Goal: Communication & Community: Ask a question

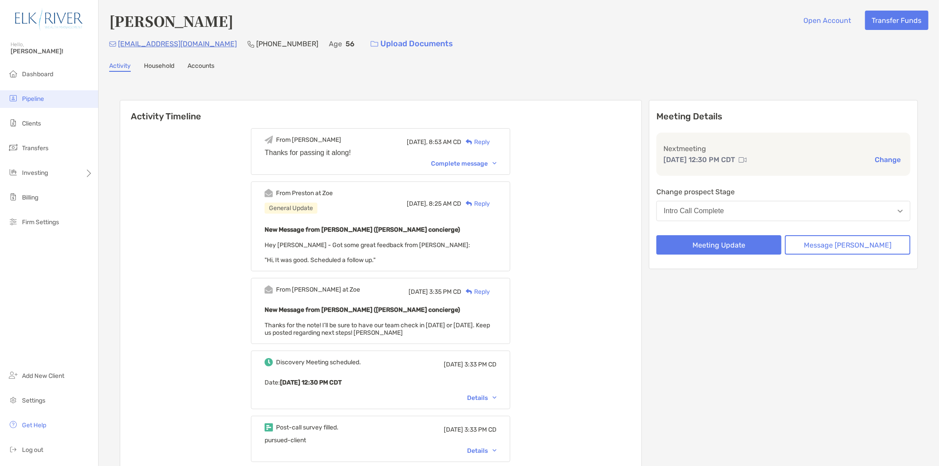
click at [81, 90] on li "Pipeline" at bounding box center [49, 99] width 98 height 18
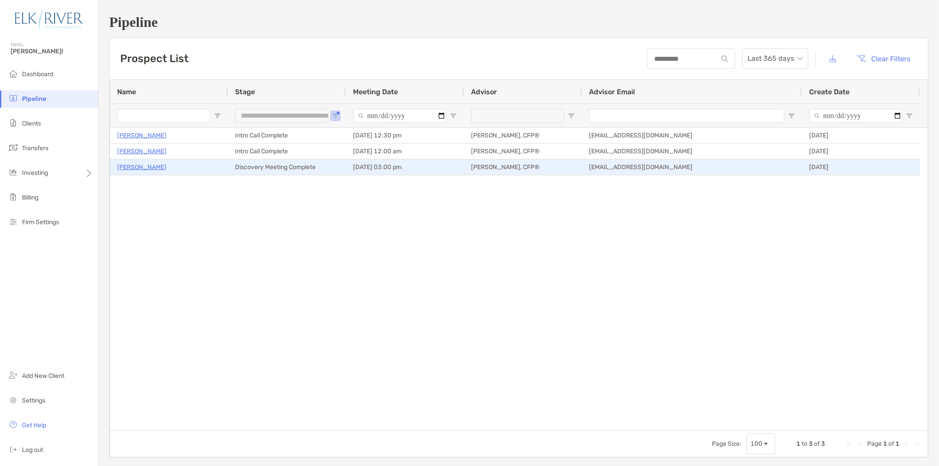
click at [140, 167] on p "[PERSON_NAME]" at bounding box center [141, 167] width 49 height 11
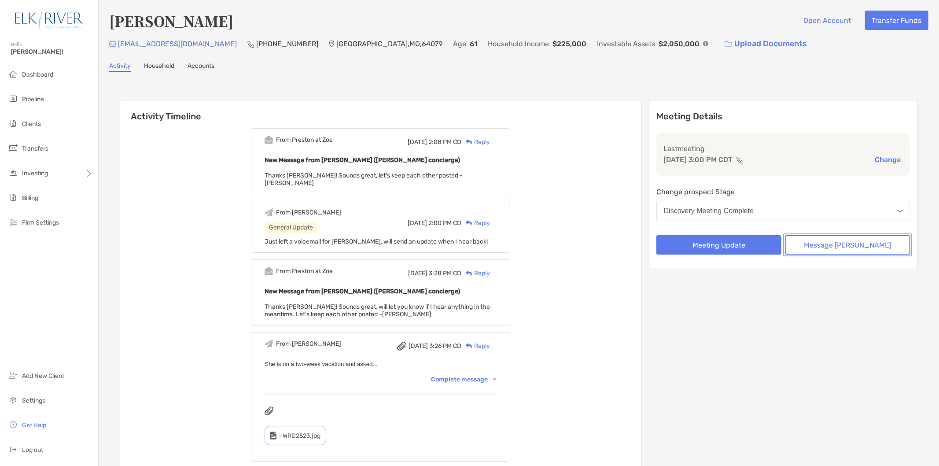
click at [837, 236] on button "Message Zoe" at bounding box center [847, 244] width 125 height 19
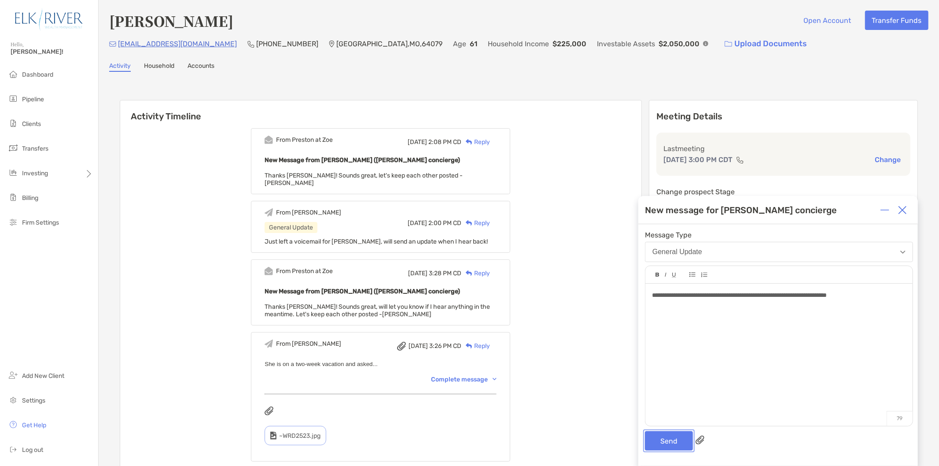
click at [664, 437] on button "Send" at bounding box center [669, 440] width 48 height 19
